Goal: Information Seeking & Learning: Learn about a topic

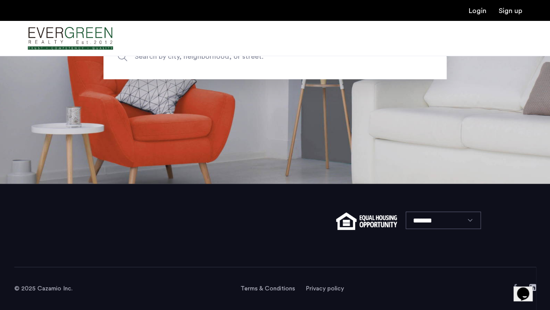
scroll to position [62, 0]
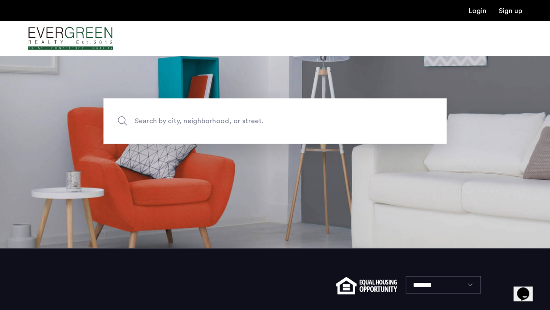
click at [242, 123] on span "Search by city, neighborhood, or street." at bounding box center [255, 121] width 240 height 12
click at [242, 123] on input "Search by city, neighborhood, or street." at bounding box center [274, 120] width 343 height 45
type input "**********"
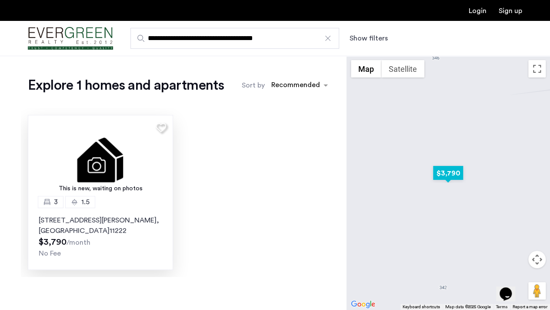
click at [83, 223] on p "344 McGuinness Boulevard, Unit 3L, Brooklyn , NY 11222" at bounding box center [100, 225] width 123 height 21
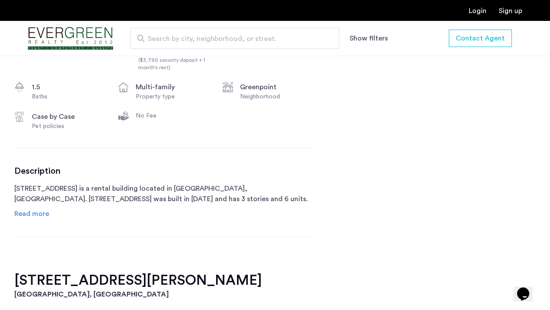
scroll to position [358, 0]
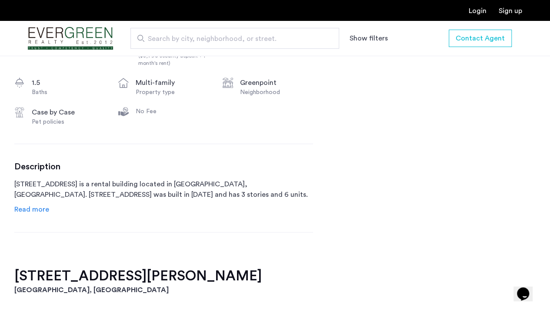
click at [37, 213] on span "Read more" at bounding box center [31, 209] width 35 height 7
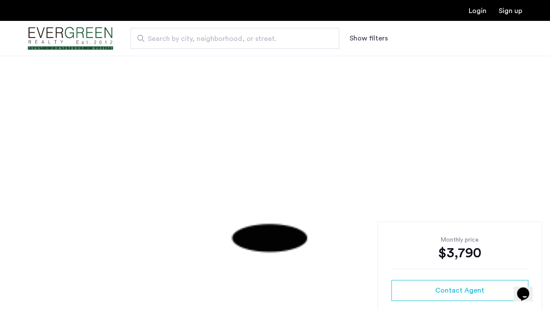
scroll to position [0, 0]
